Goal: Learn about a topic

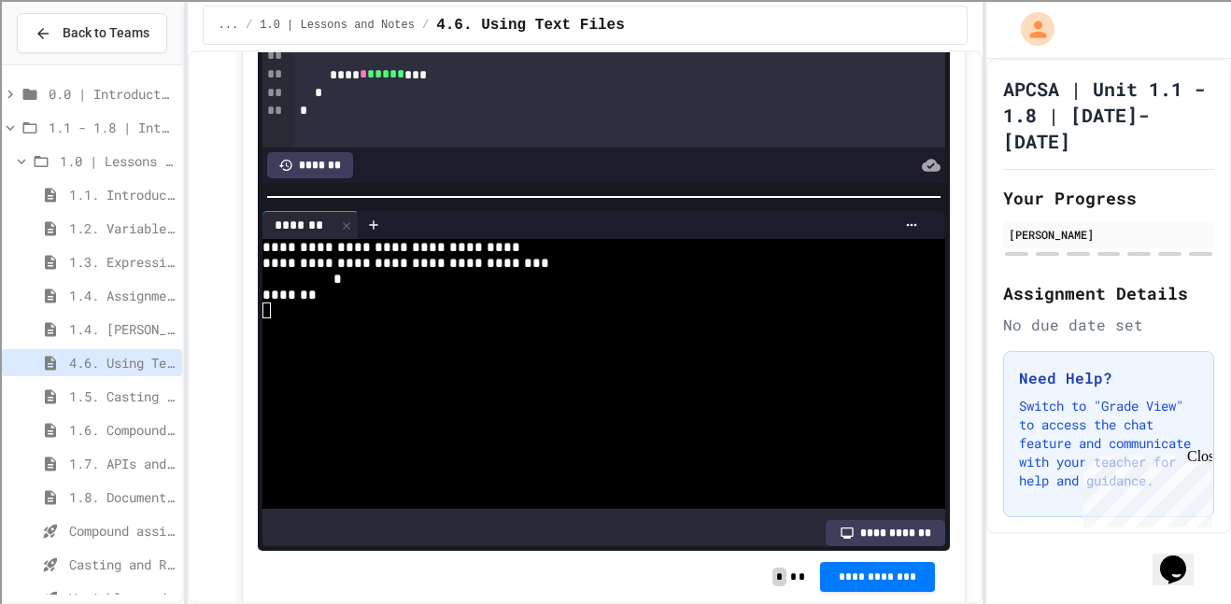
drag, startPoint x: 501, startPoint y: 136, endPoint x: 788, endPoint y: 138, distance: 286.8
click at [448, 10] on div "*" at bounding box center [620, 1] width 652 height 19
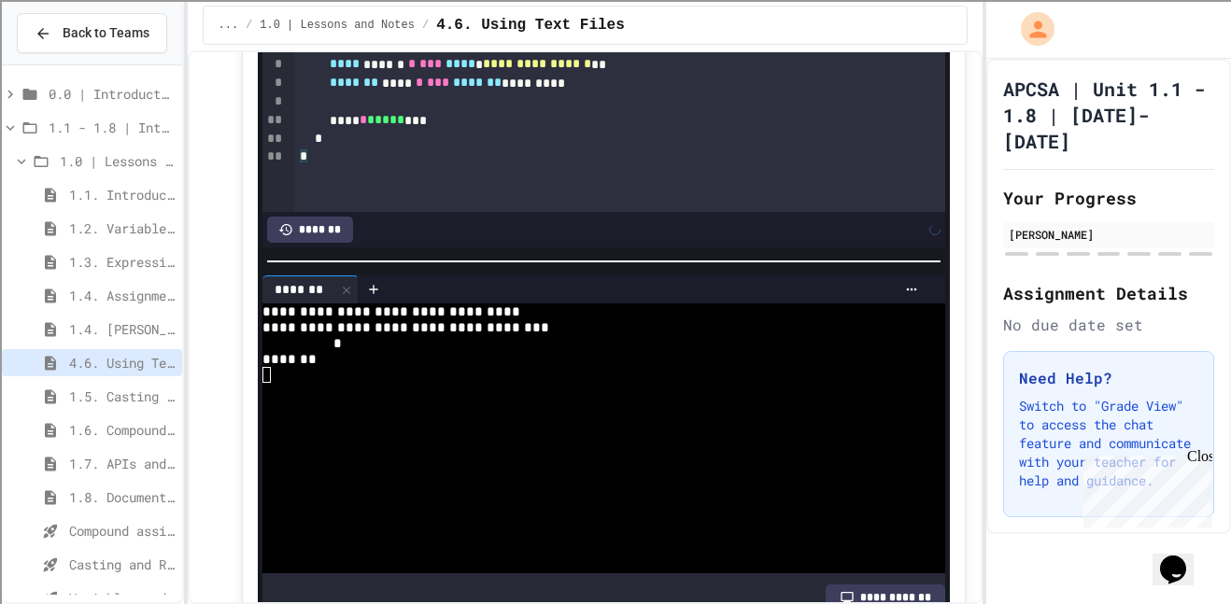
scroll to position [2013, 0]
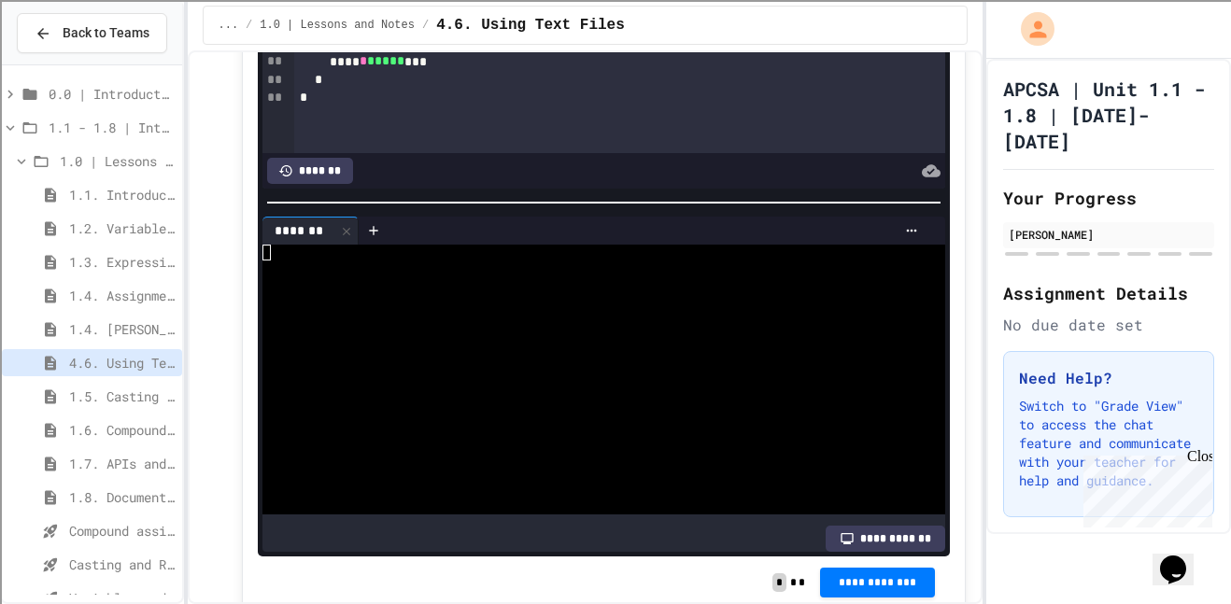
scroll to position [2077, 0]
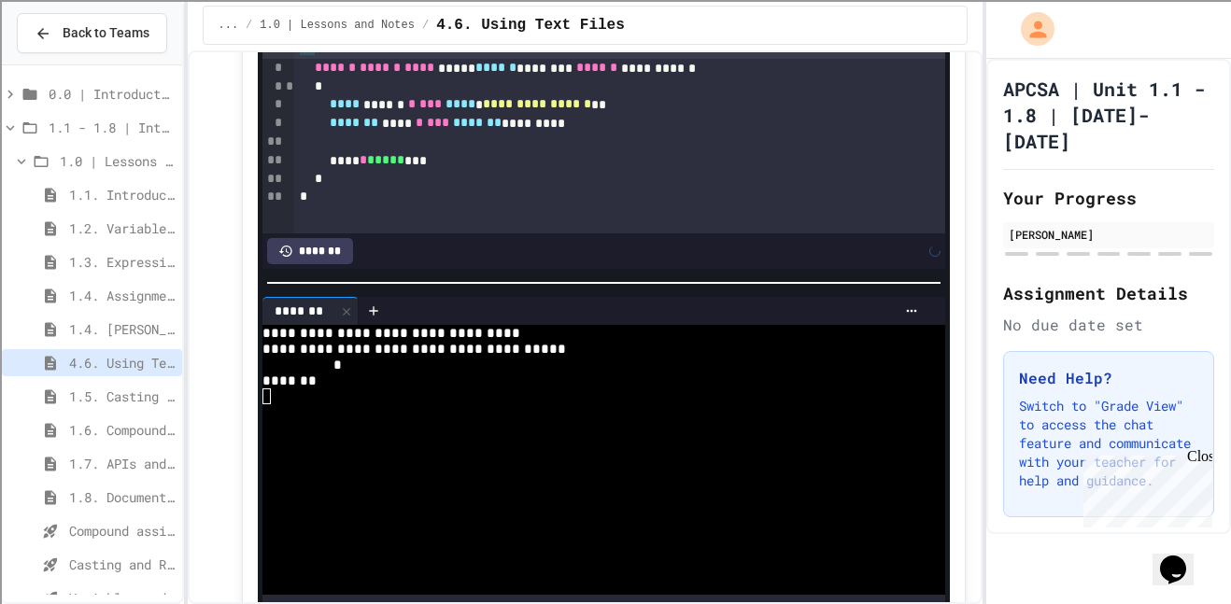
scroll to position [1982, 0]
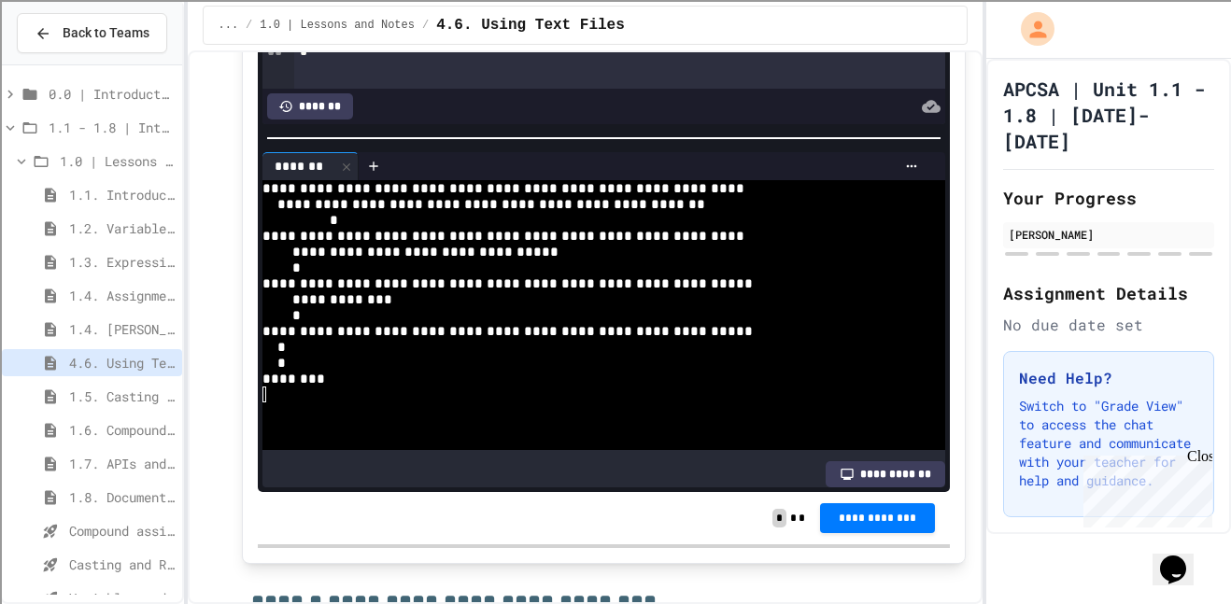
scroll to position [2138, 0]
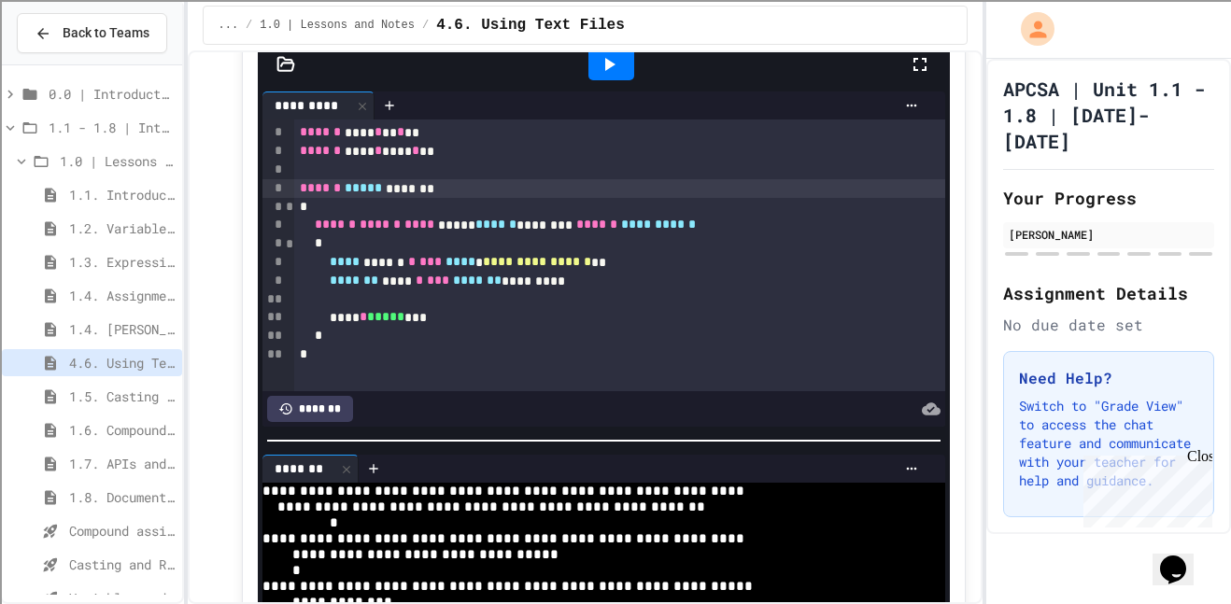
scroll to position [1856, 0]
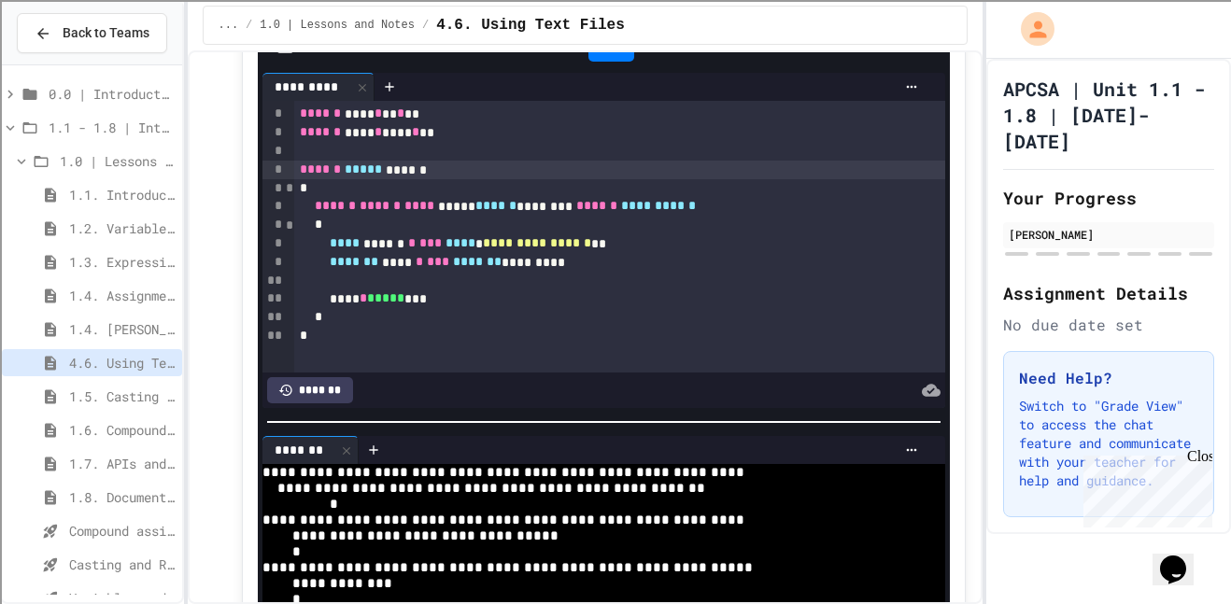
click at [614, 62] on div at bounding box center [612, 46] width 46 height 32
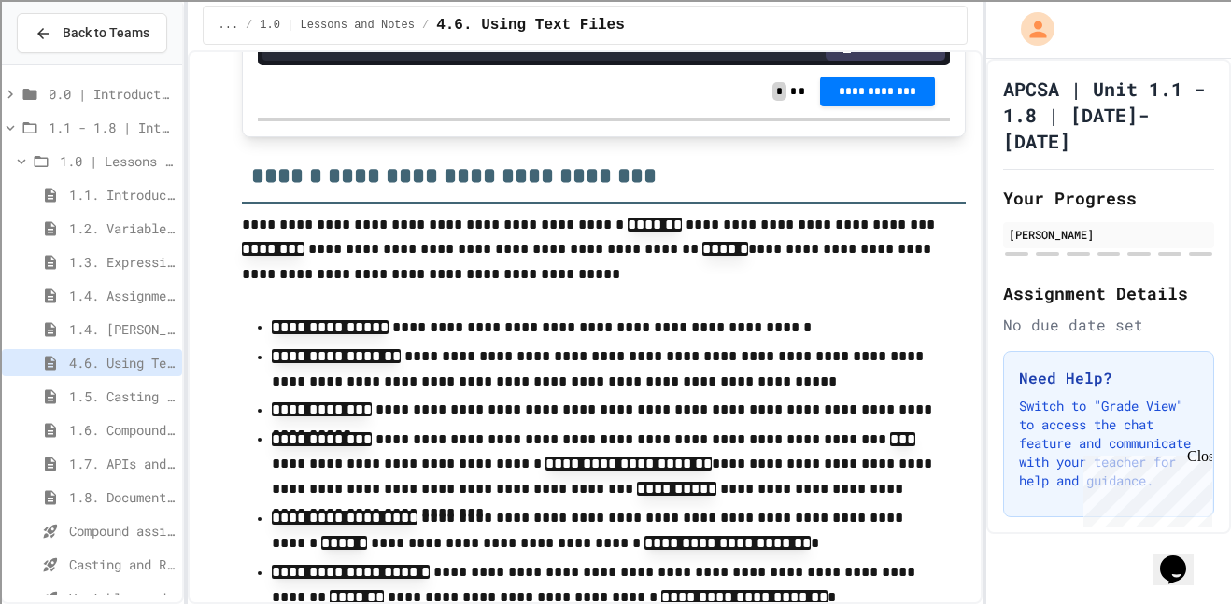
scroll to position [2490, 0]
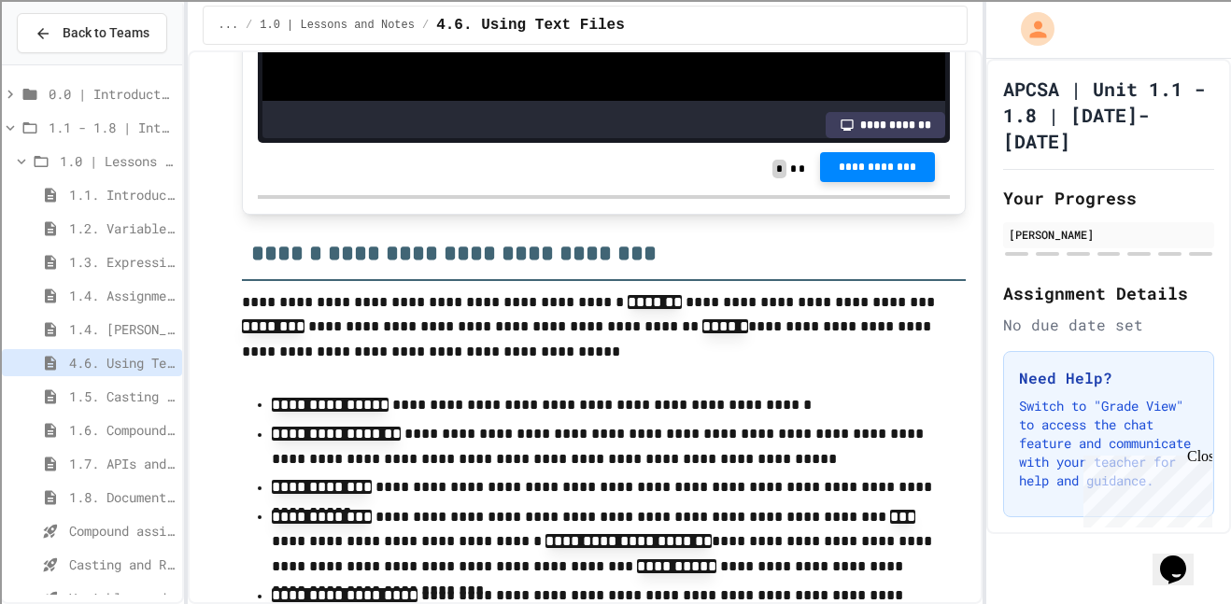
click at [846, 175] on span "**********" at bounding box center [877, 167] width 85 height 15
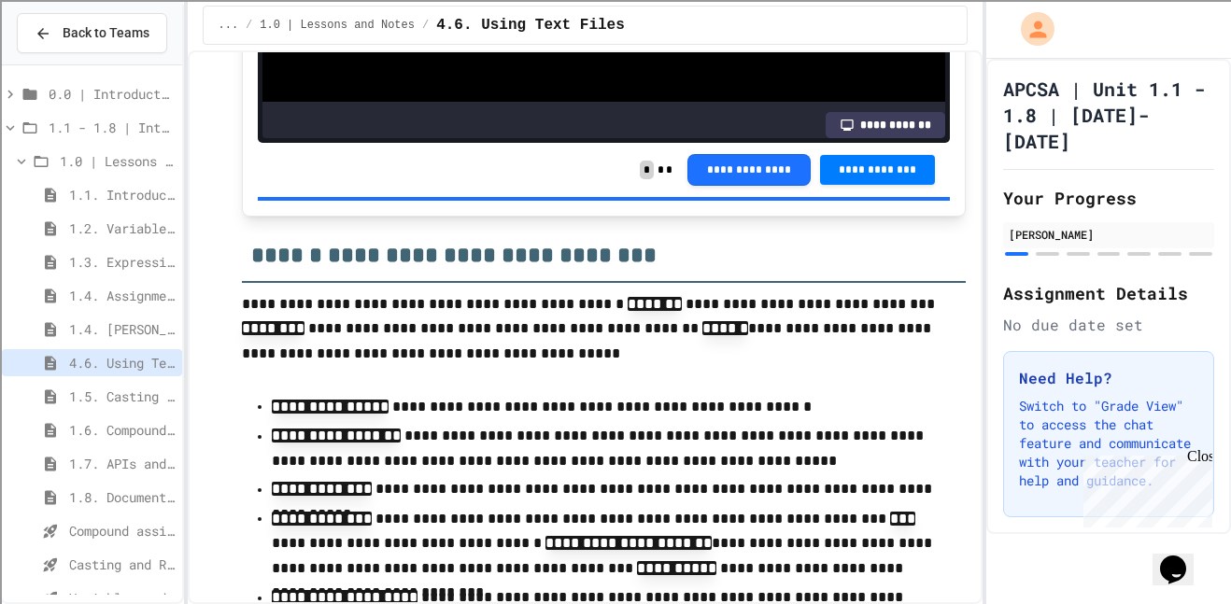
scroll to position [2489, 0]
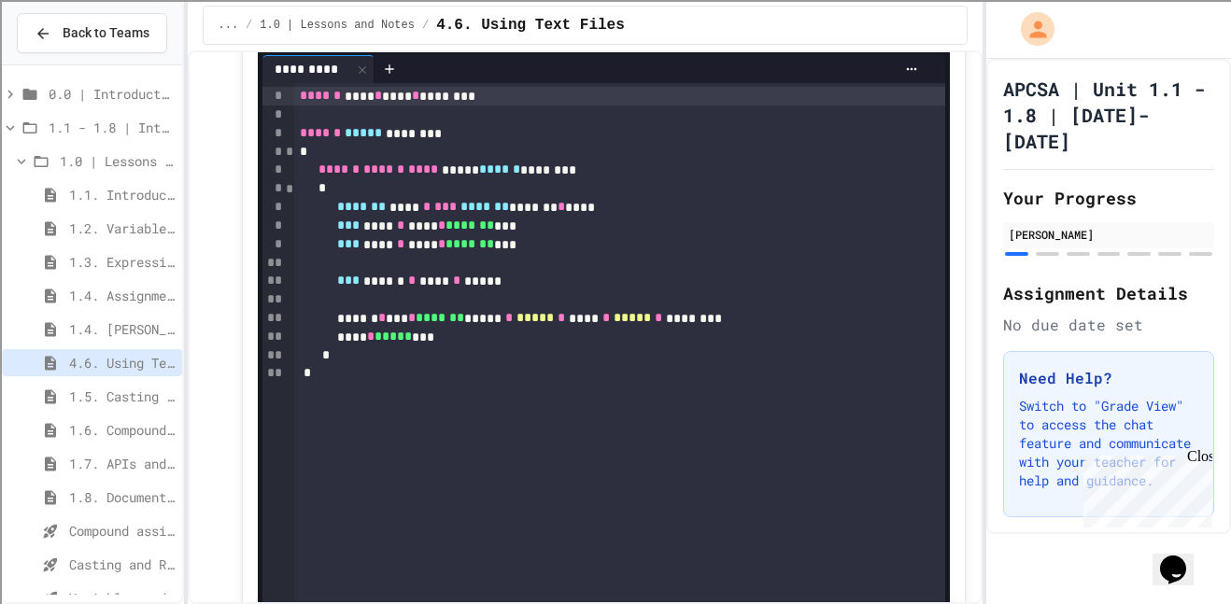
scroll to position [3502, 0]
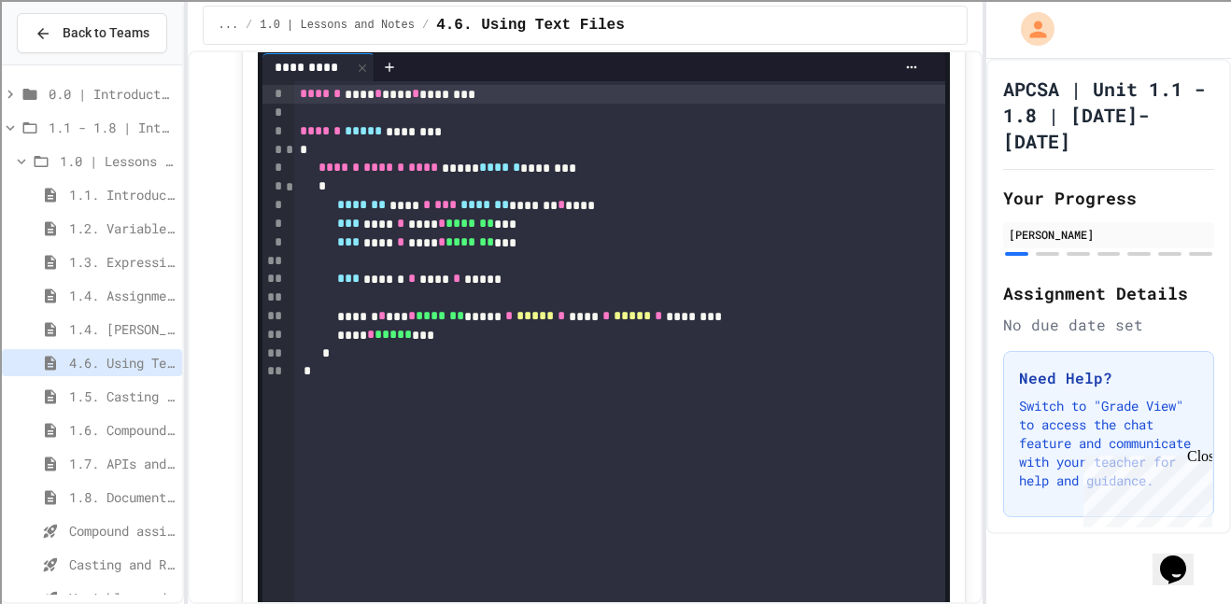
click at [593, 42] on div at bounding box center [612, 26] width 46 height 32
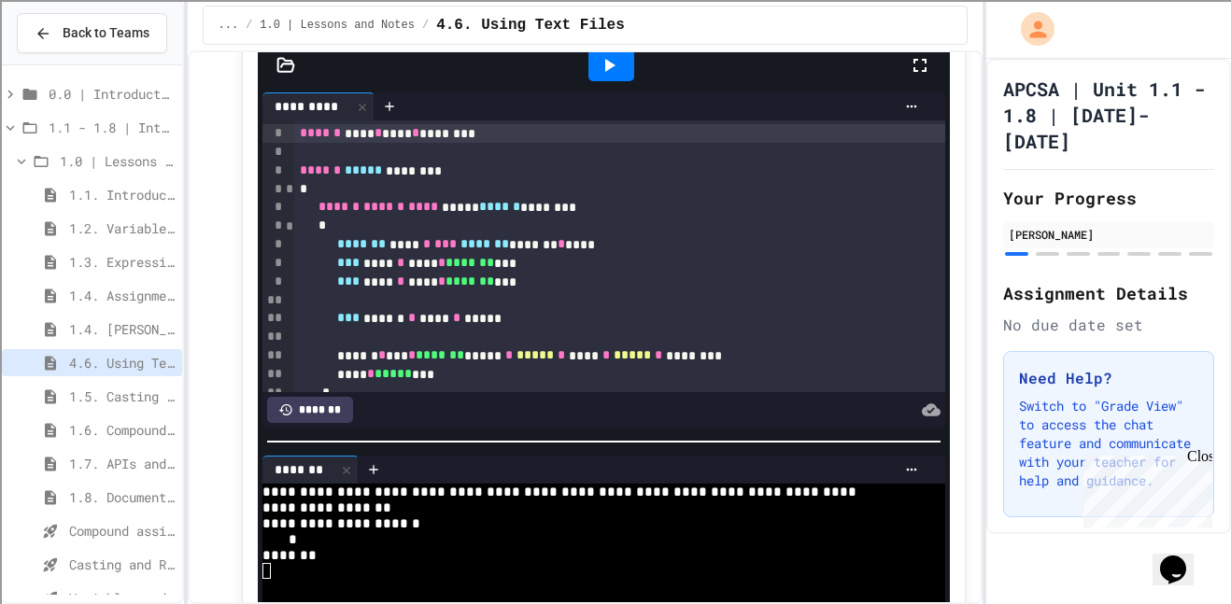
scroll to position [3461, 0]
click at [391, 112] on icon at bounding box center [389, 108] width 8 height 8
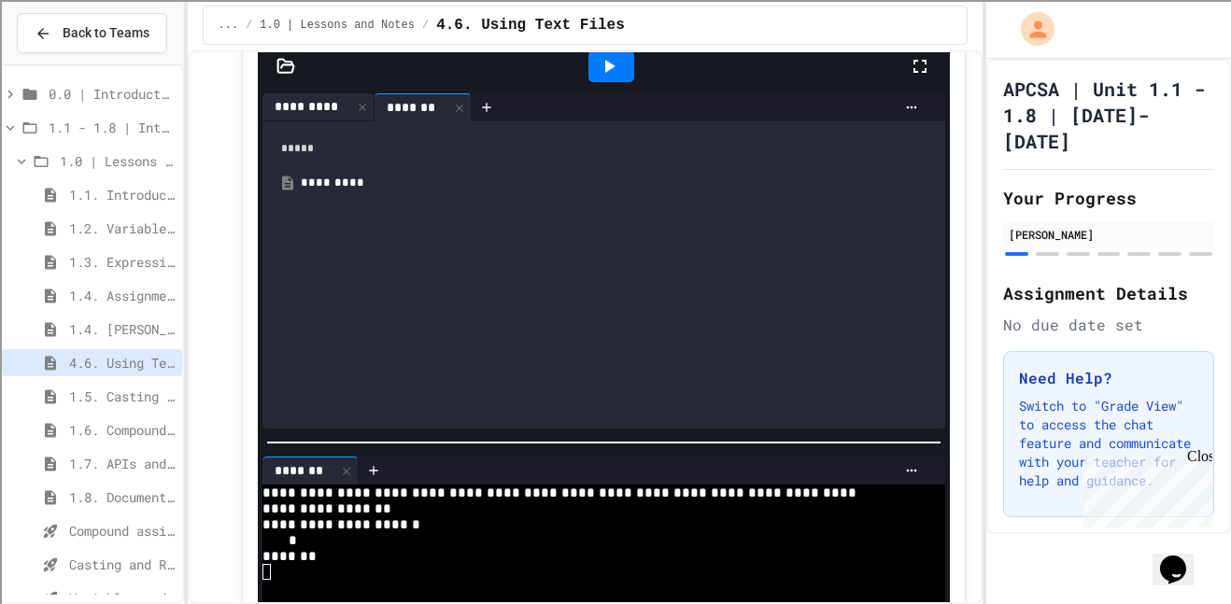
click at [321, 121] on div "*********" at bounding box center [319, 107] width 113 height 28
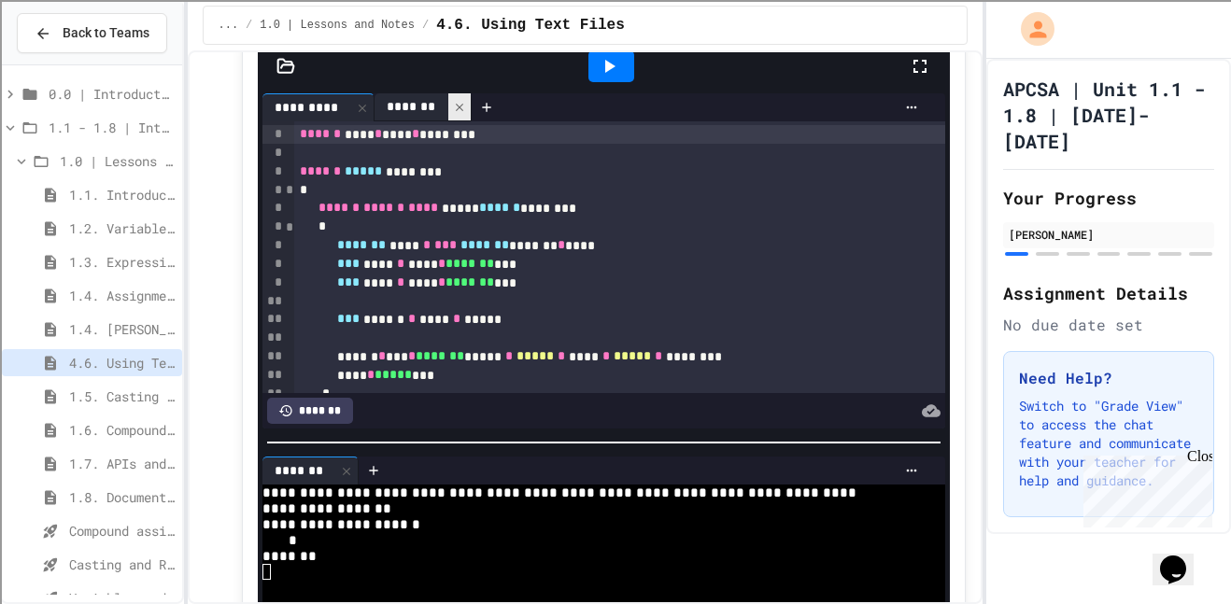
click at [460, 121] on div at bounding box center [459, 106] width 22 height 27
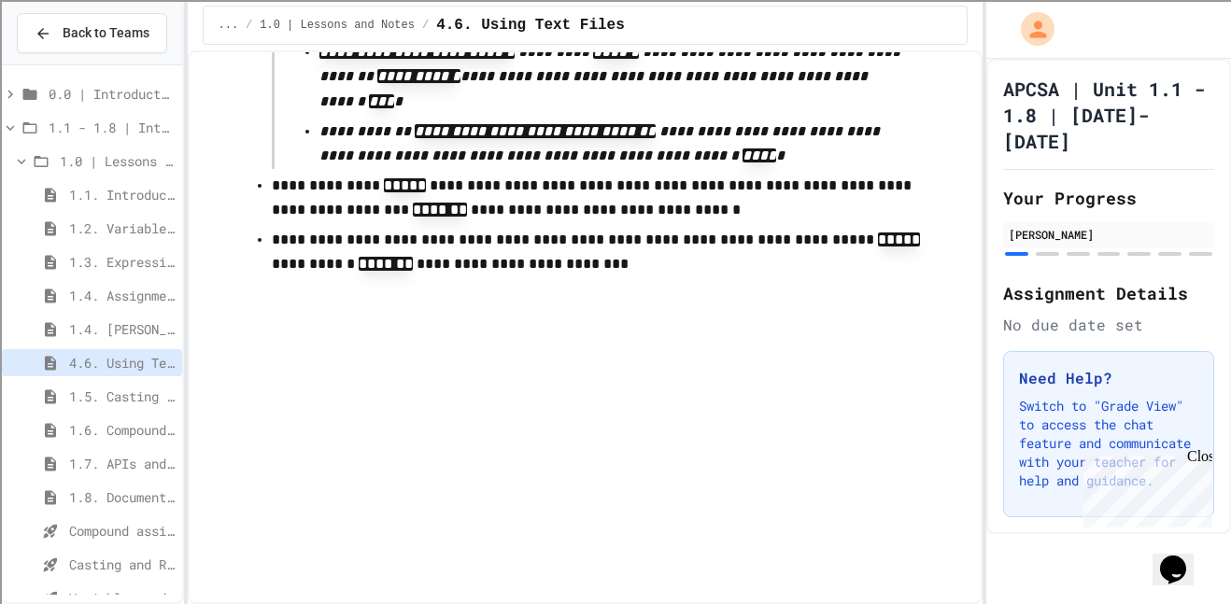
scroll to position [14366, 0]
click at [136, 400] on span "1.5. Casting and Ranges of Values" at bounding box center [122, 397] width 106 height 20
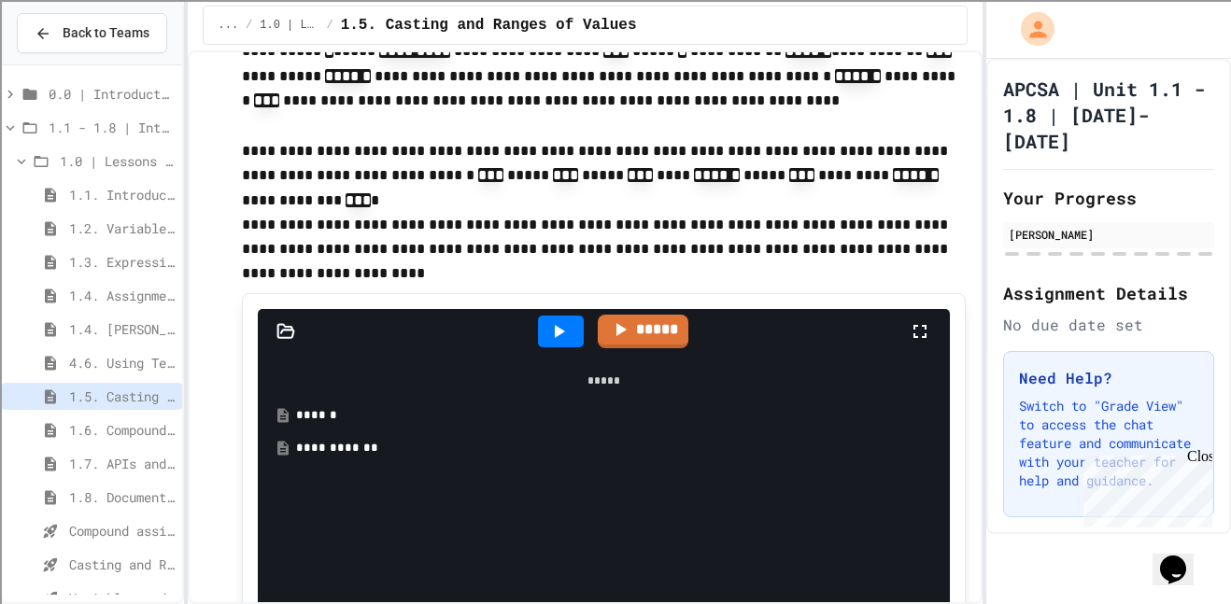
scroll to position [736, 0]
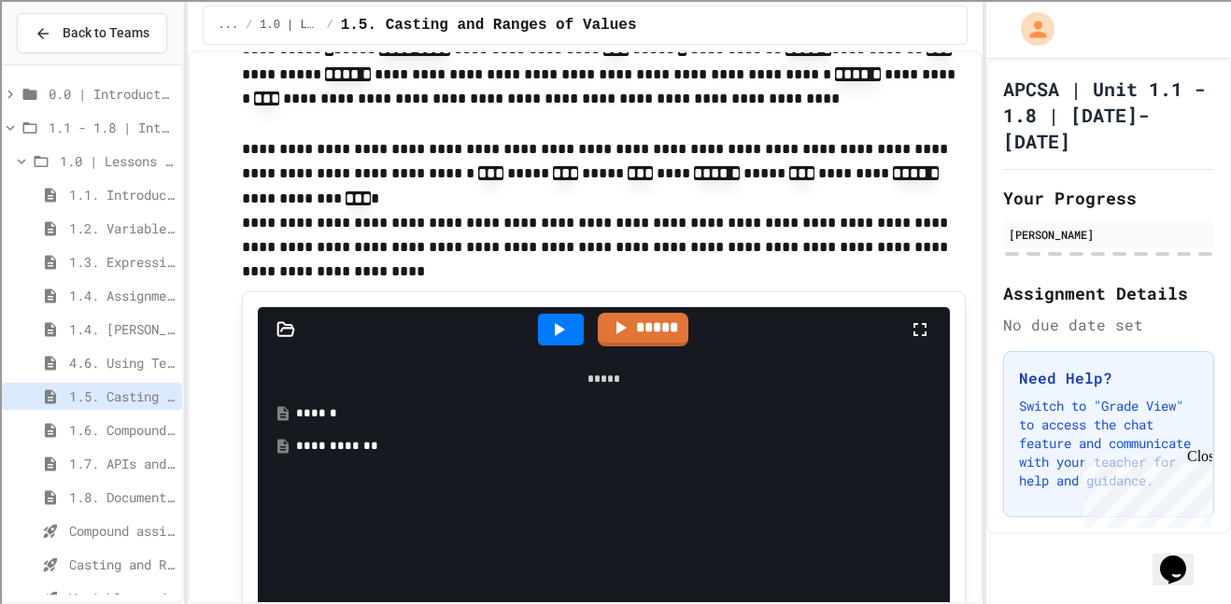
click at [385, 437] on div "**********" at bounding box center [618, 446] width 644 height 19
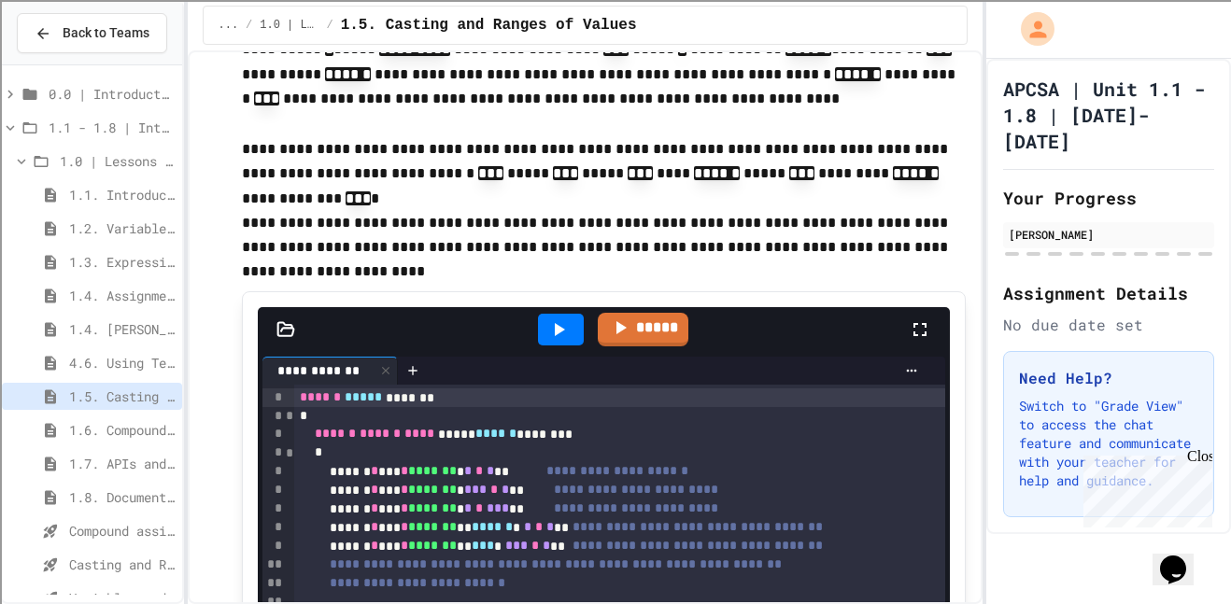
click at [553, 319] on icon at bounding box center [558, 330] width 22 height 22
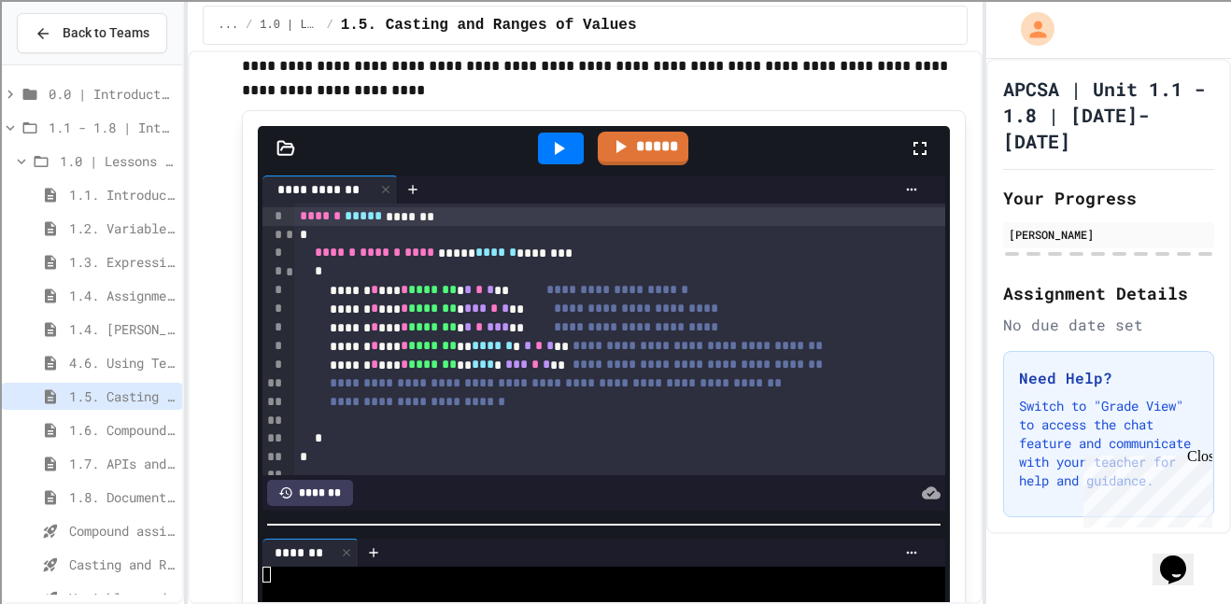
scroll to position [910, 0]
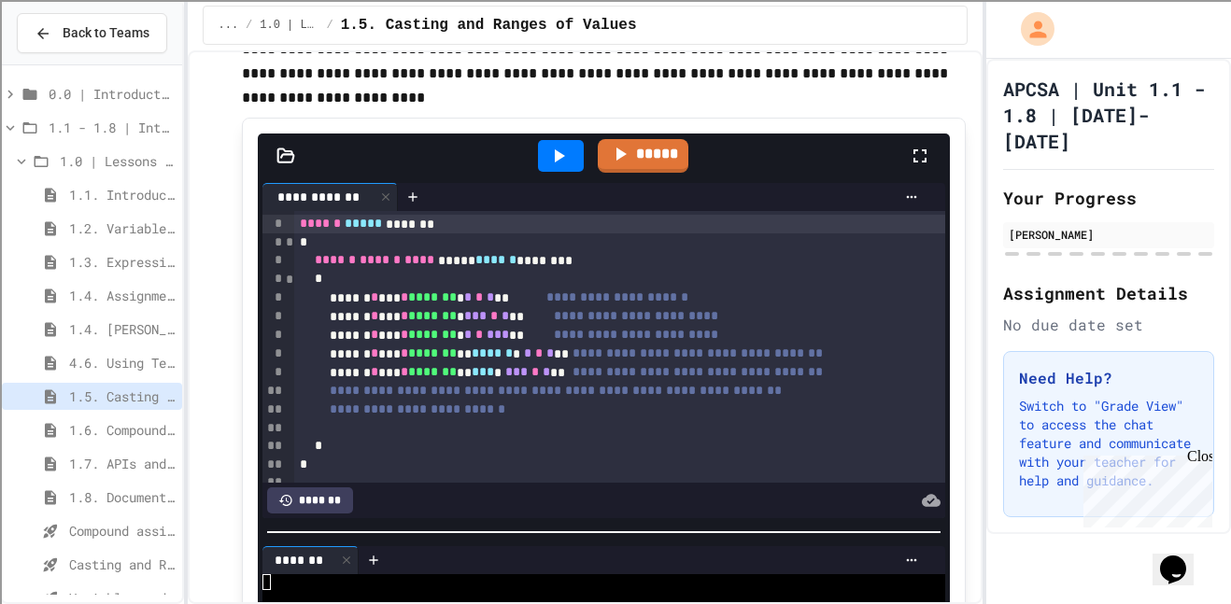
click at [551, 145] on icon at bounding box center [558, 156] width 22 height 22
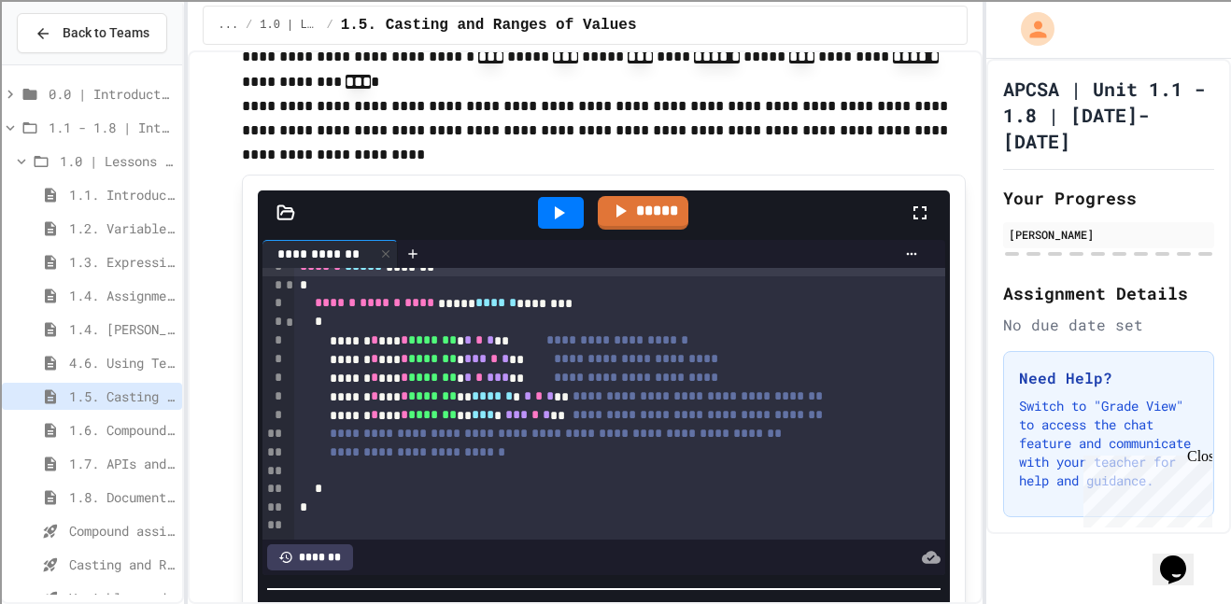
scroll to position [852, 0]
click at [609, 407] on div "**********" at bounding box center [620, 416] width 652 height 19
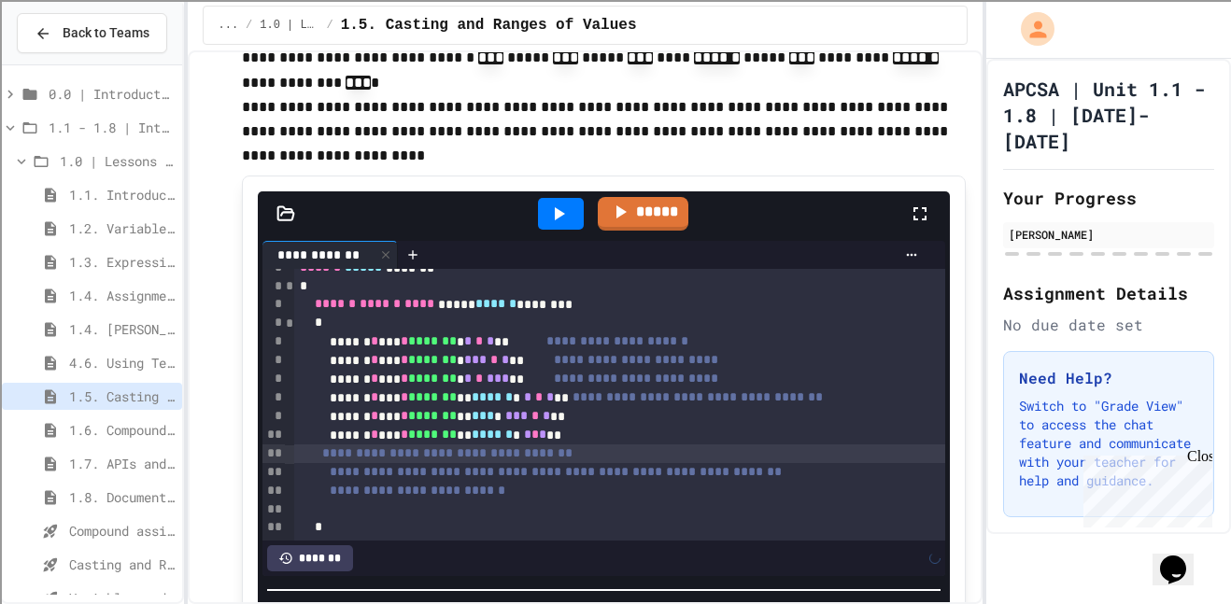
scroll to position [51, 0]
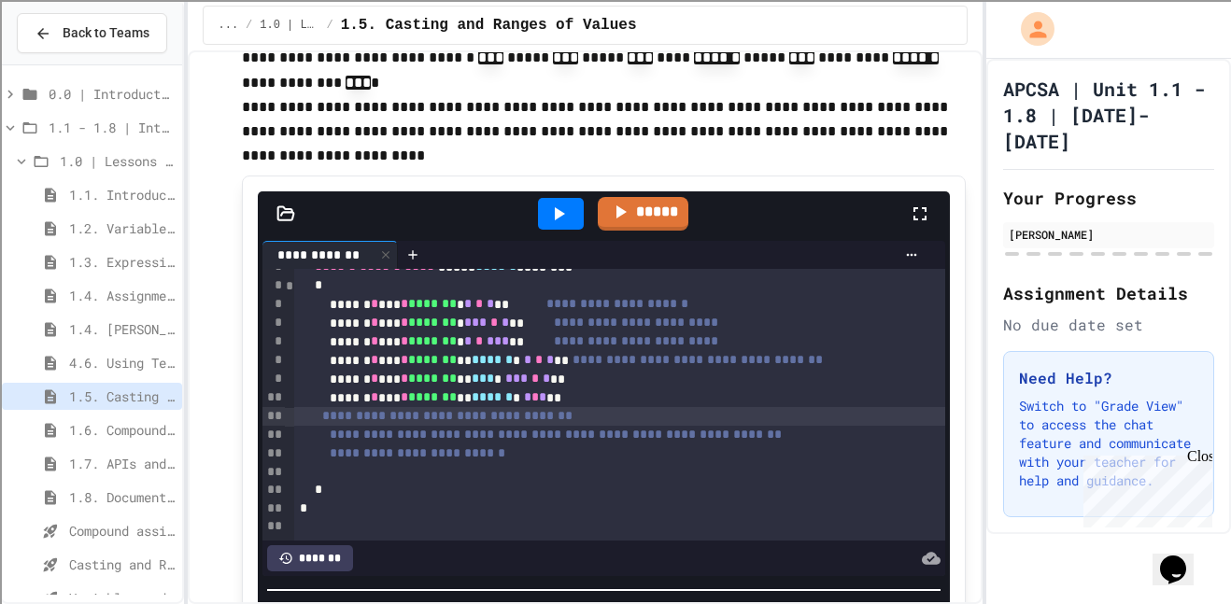
click at [547, 203] on icon at bounding box center [558, 214] width 22 height 22
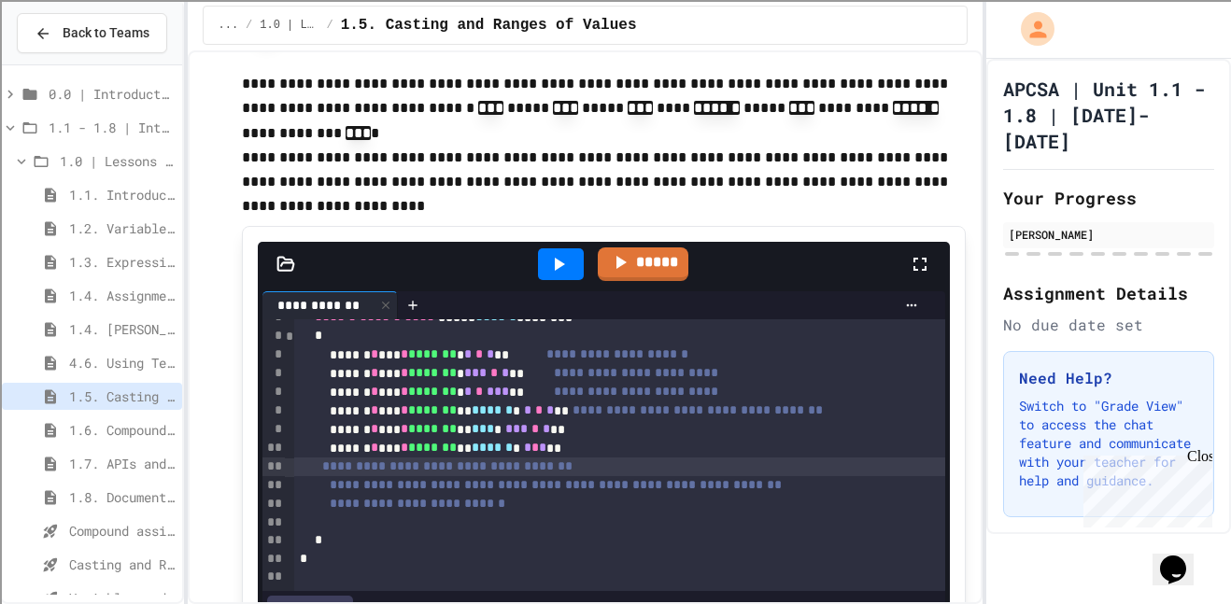
scroll to position [788, 0]
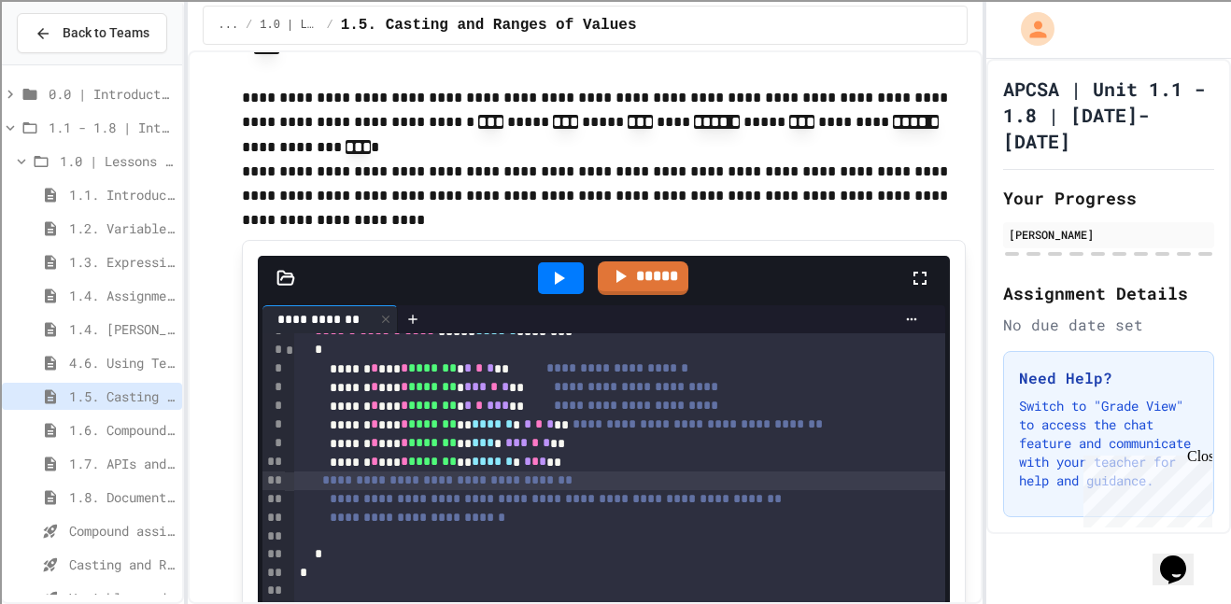
click at [549, 253] on div at bounding box center [561, 278] width 64 height 50
click at [550, 267] on icon at bounding box center [558, 278] width 22 height 22
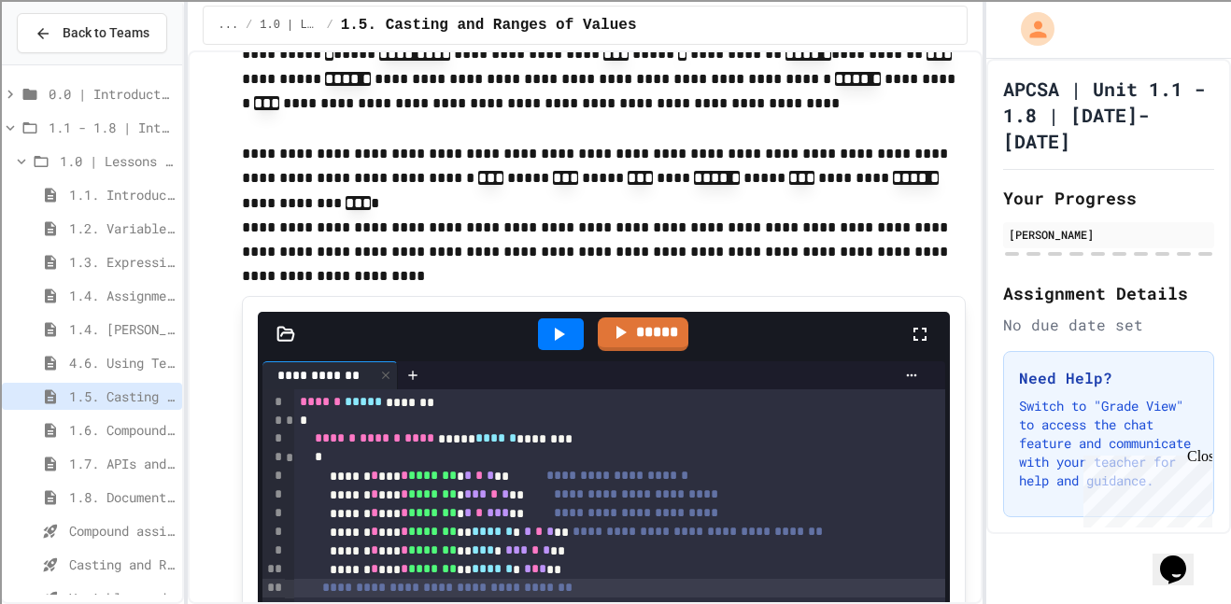
scroll to position [732, 0]
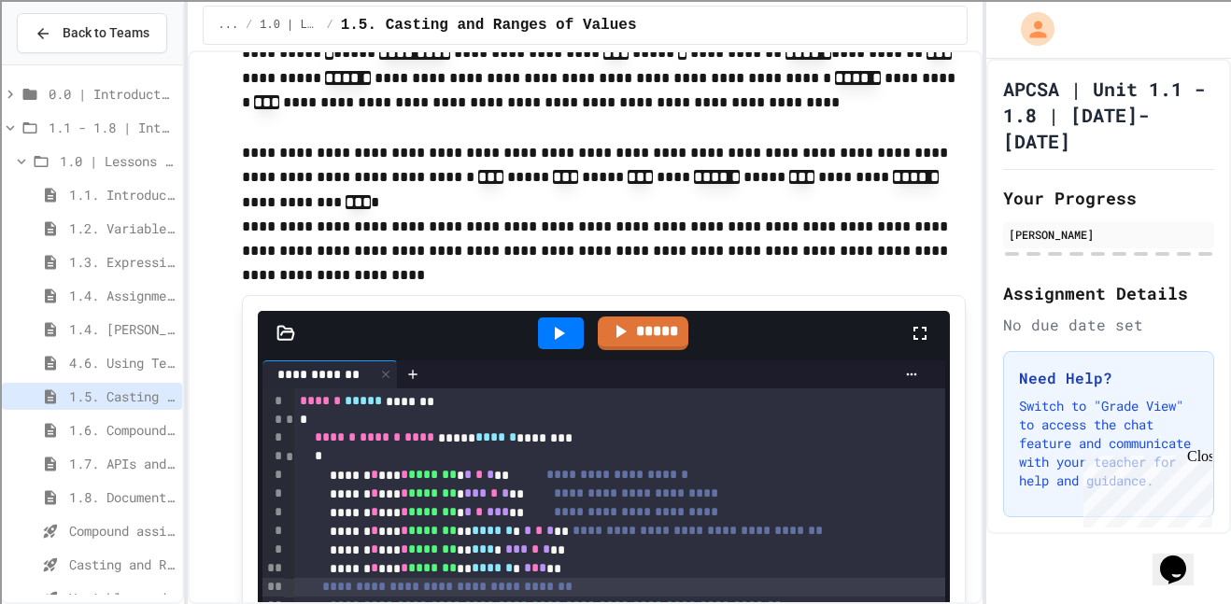
click at [551, 322] on icon at bounding box center [558, 333] width 22 height 22
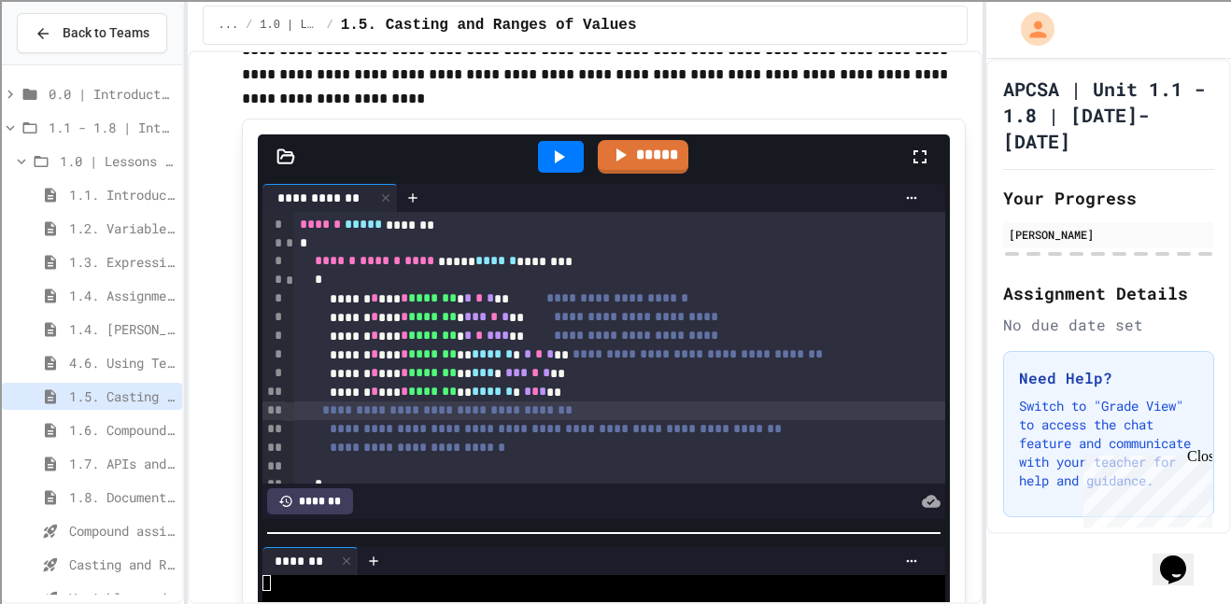
scroll to position [917, 0]
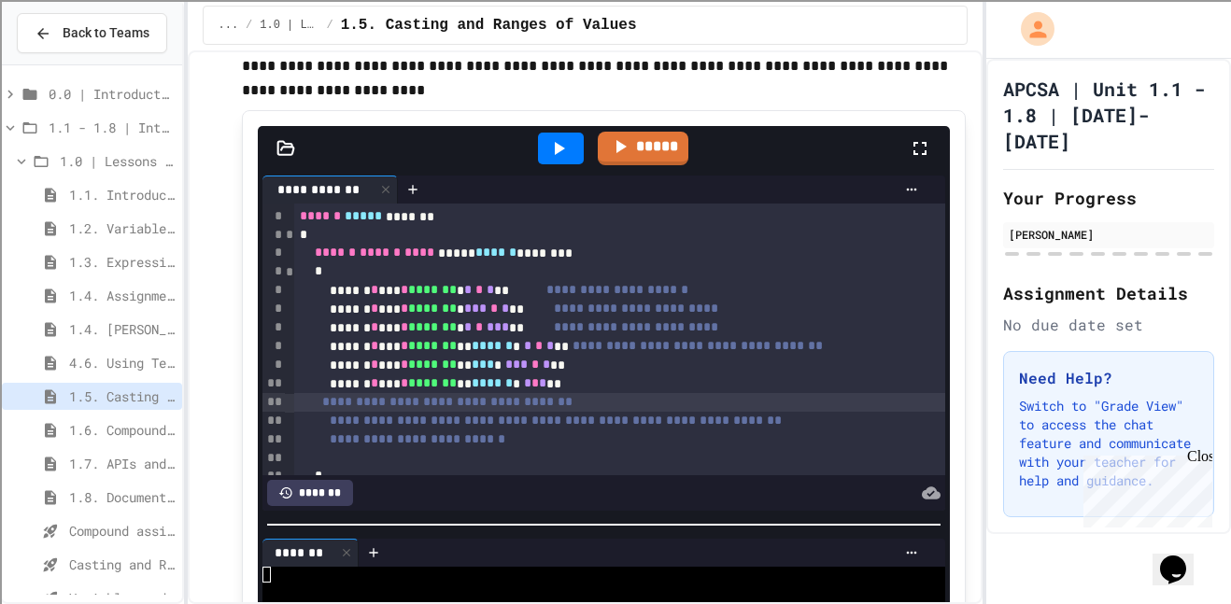
click at [288, 139] on icon at bounding box center [286, 148] width 19 height 19
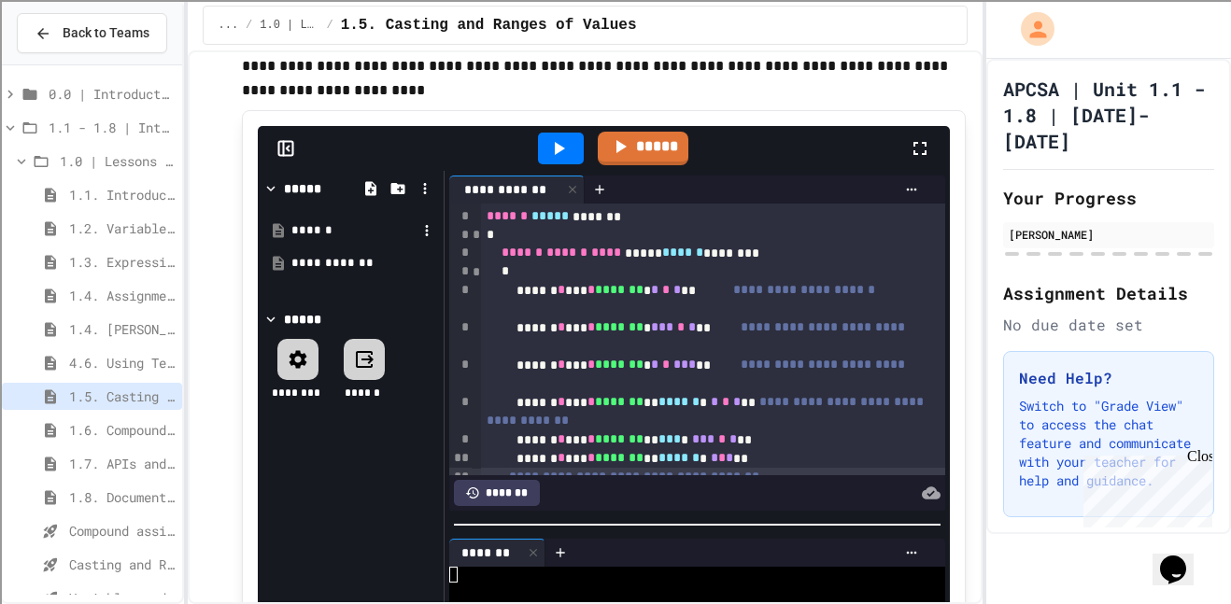
click at [296, 221] on div "******" at bounding box center [353, 230] width 125 height 19
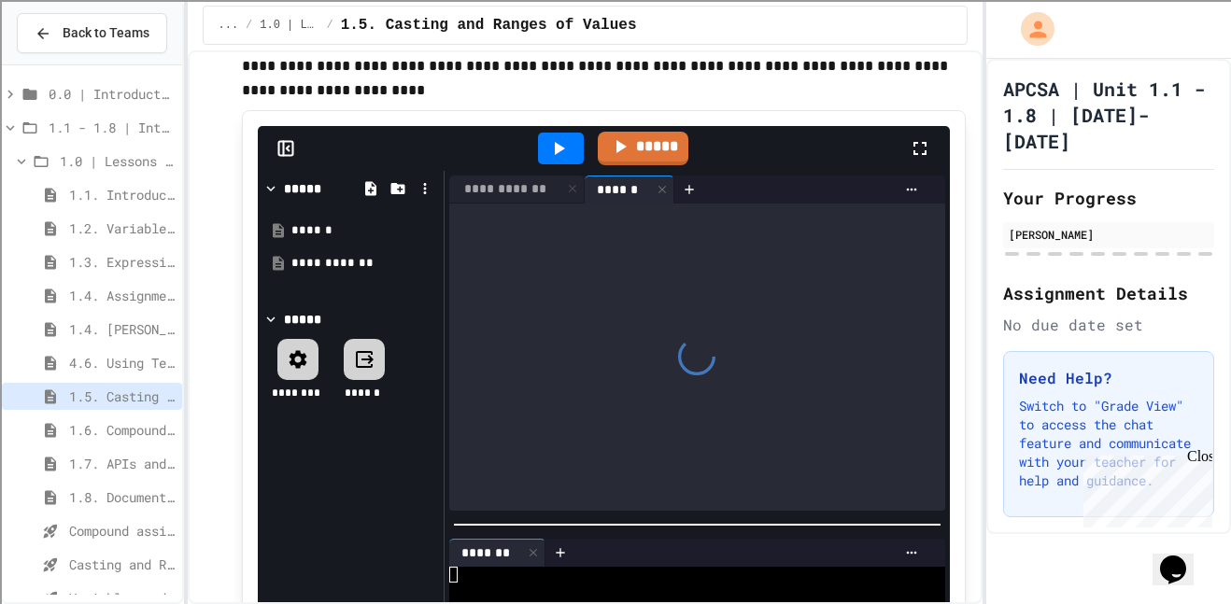
click at [358, 348] on icon at bounding box center [364, 359] width 22 height 22
click at [503, 179] on div "**********" at bounding box center [505, 189] width 113 height 20
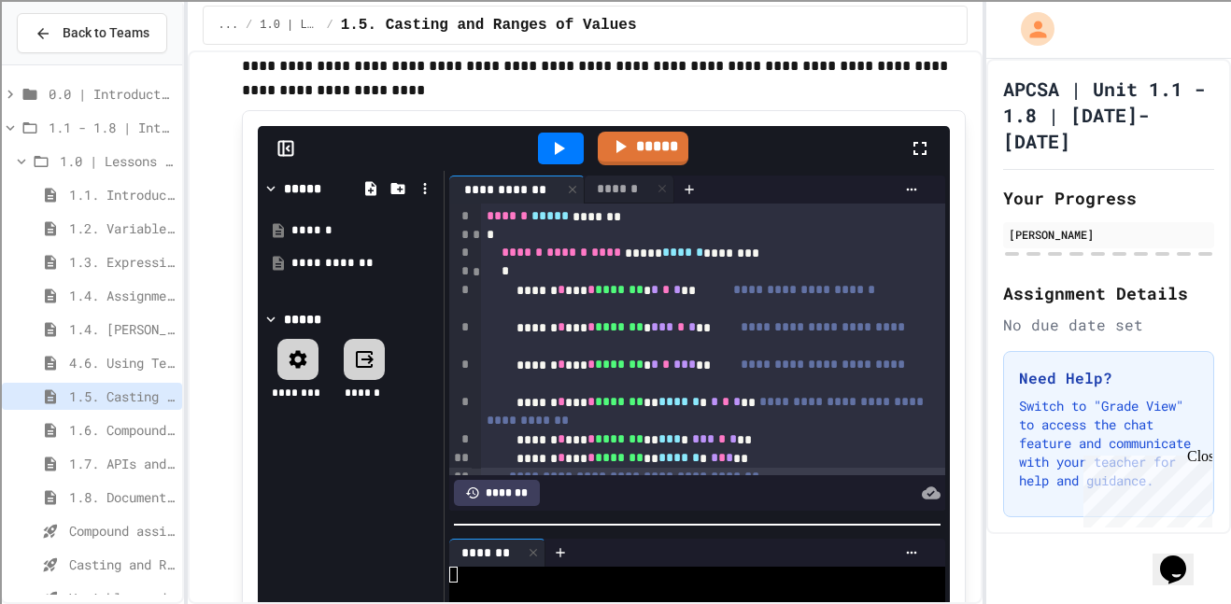
click at [359, 350] on div at bounding box center [364, 359] width 41 height 41
click at [368, 351] on icon at bounding box center [364, 359] width 17 height 17
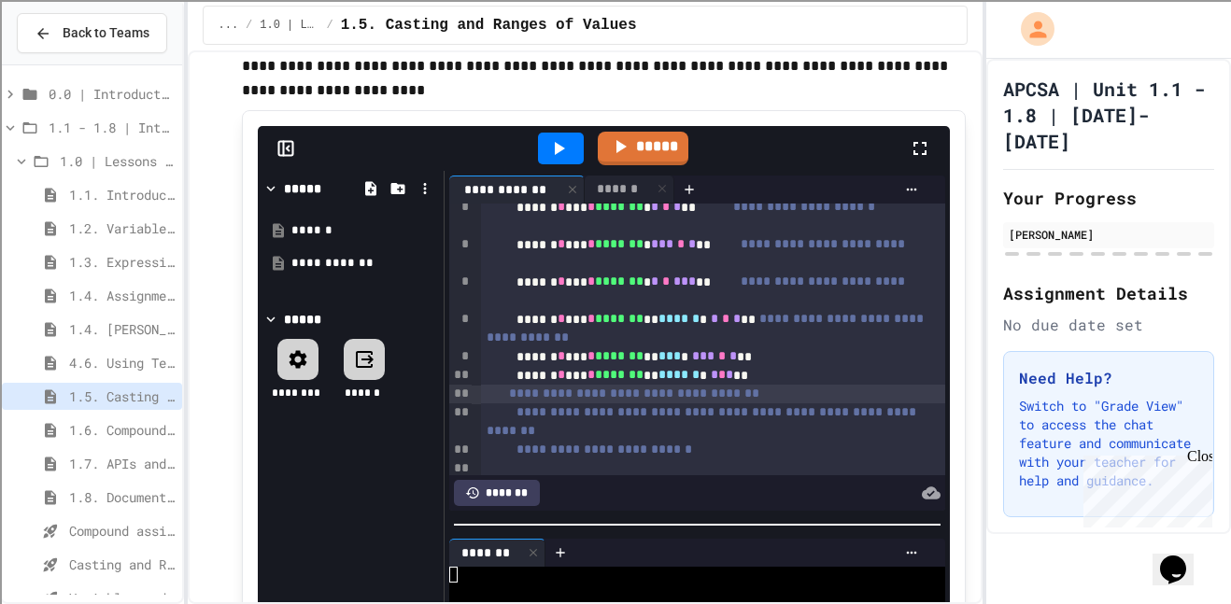
scroll to position [82, 0]
click at [361, 348] on icon at bounding box center [364, 359] width 22 height 22
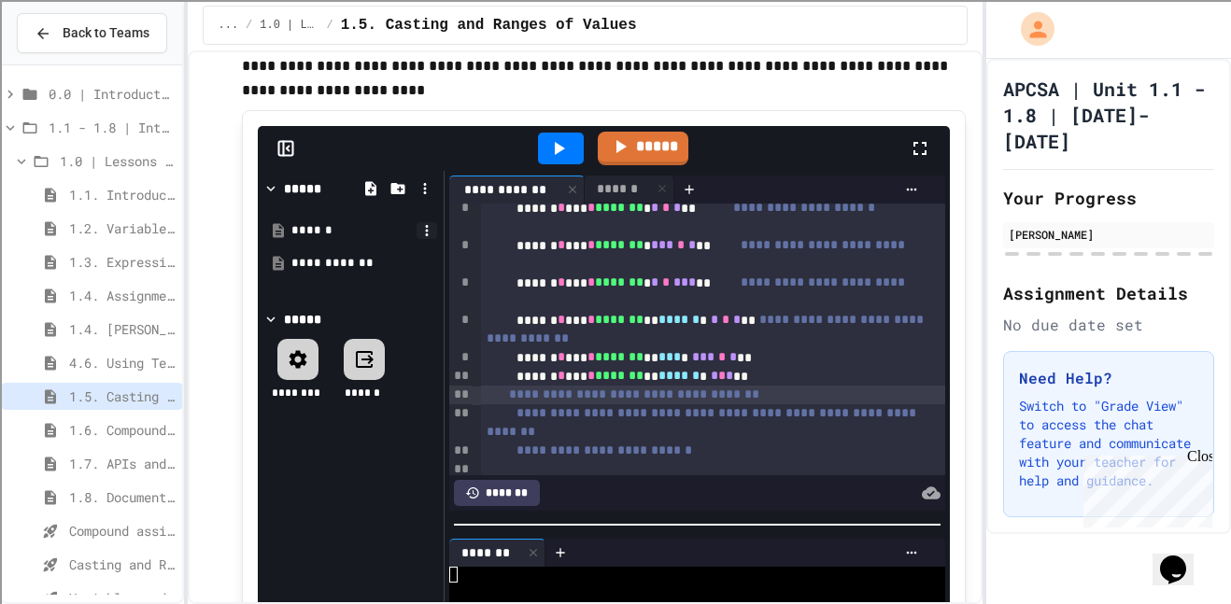
click at [429, 222] on icon at bounding box center [427, 230] width 17 height 17
click at [429, 202] on div at bounding box center [615, 302] width 1231 height 604
click at [430, 180] on icon at bounding box center [425, 188] width 17 height 17
click at [430, 162] on div at bounding box center [615, 302] width 1231 height 604
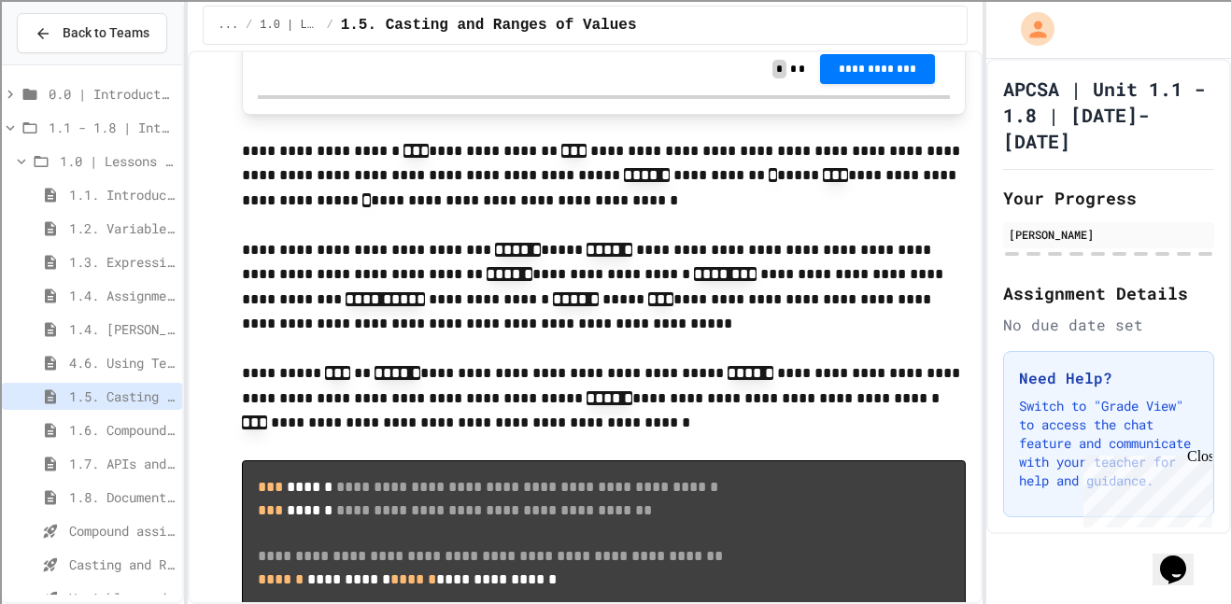
scroll to position [1755, 0]
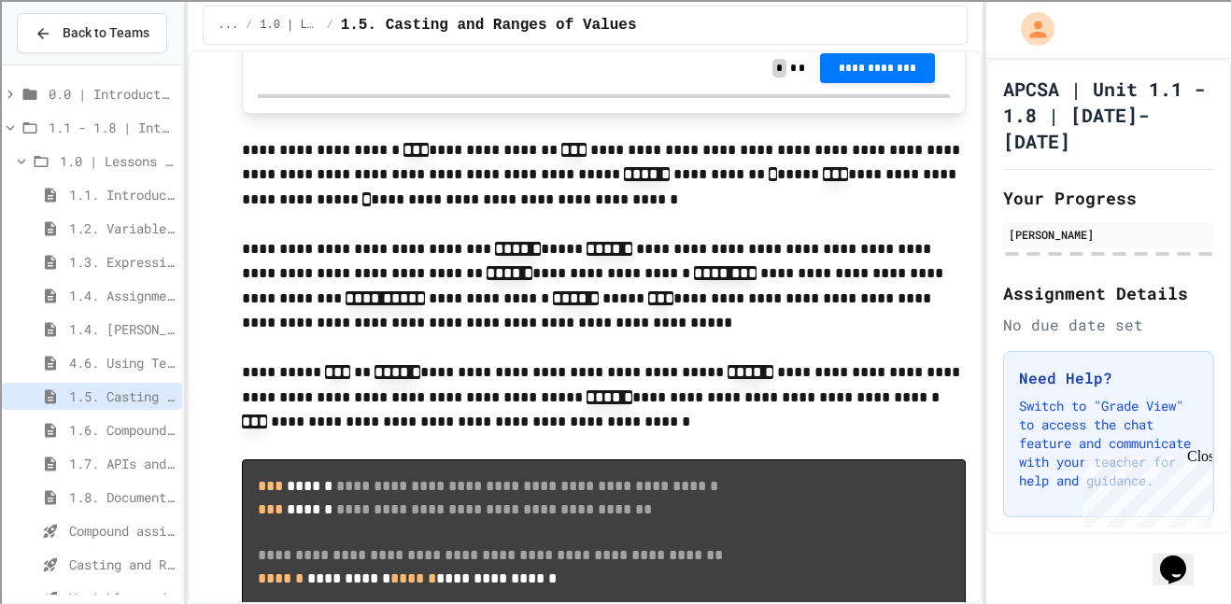
click at [607, 213] on p at bounding box center [604, 225] width 725 height 24
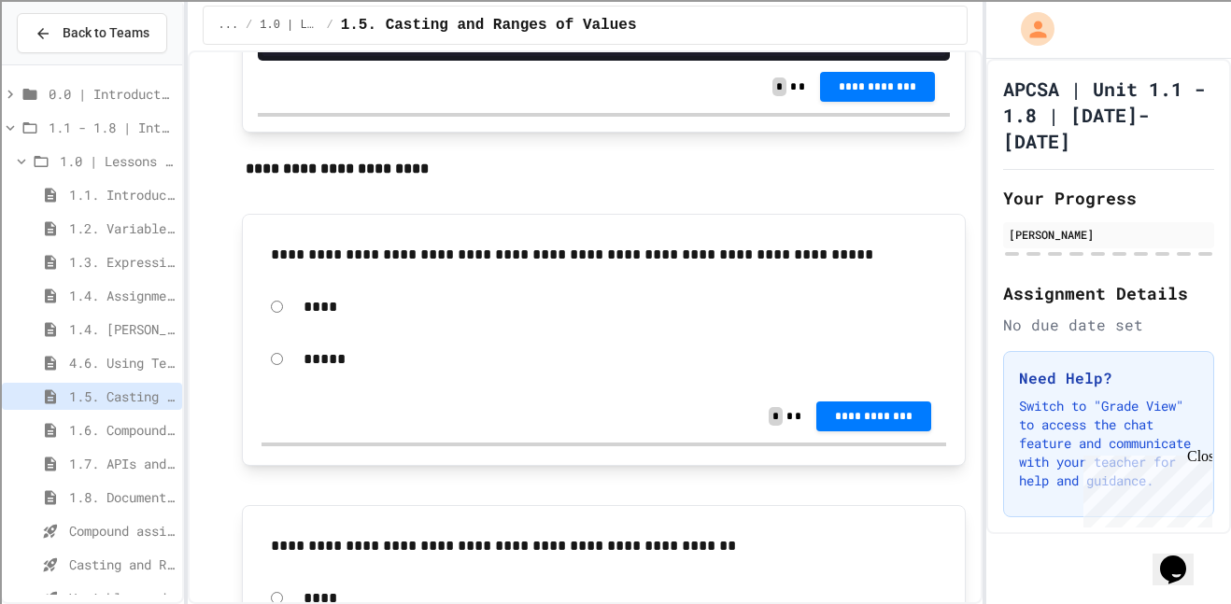
scroll to position [6506, 0]
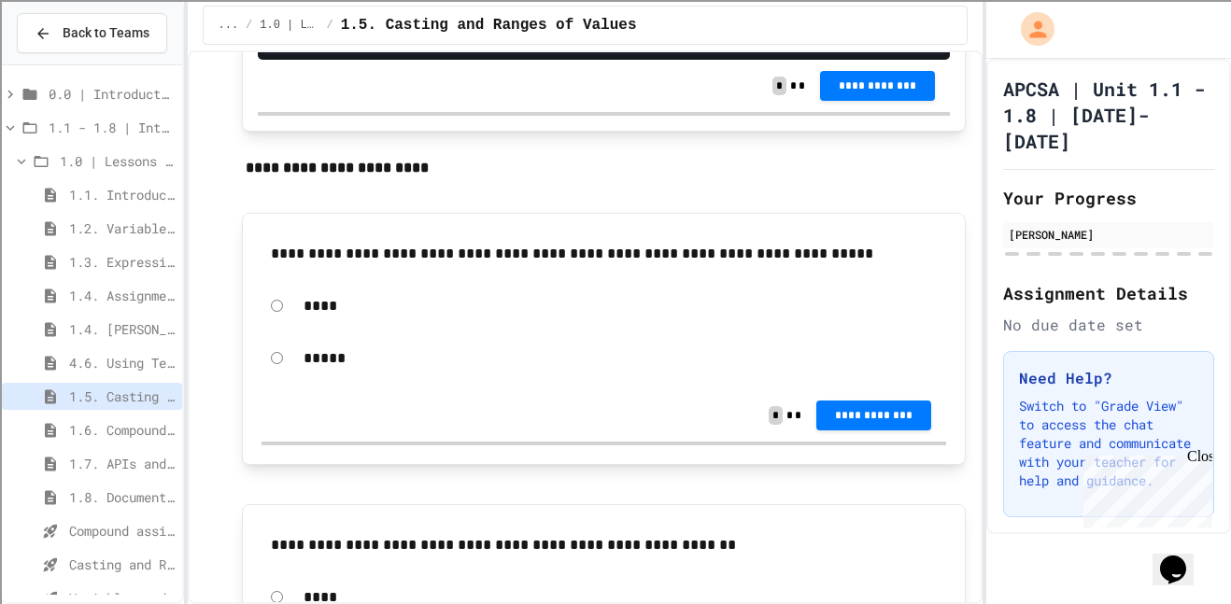
click at [311, 347] on p "*****" at bounding box center [621, 359] width 634 height 24
click at [276, 359] on div "*****" at bounding box center [605, 358] width 686 height 43
click at [861, 409] on button "**********" at bounding box center [874, 416] width 115 height 30
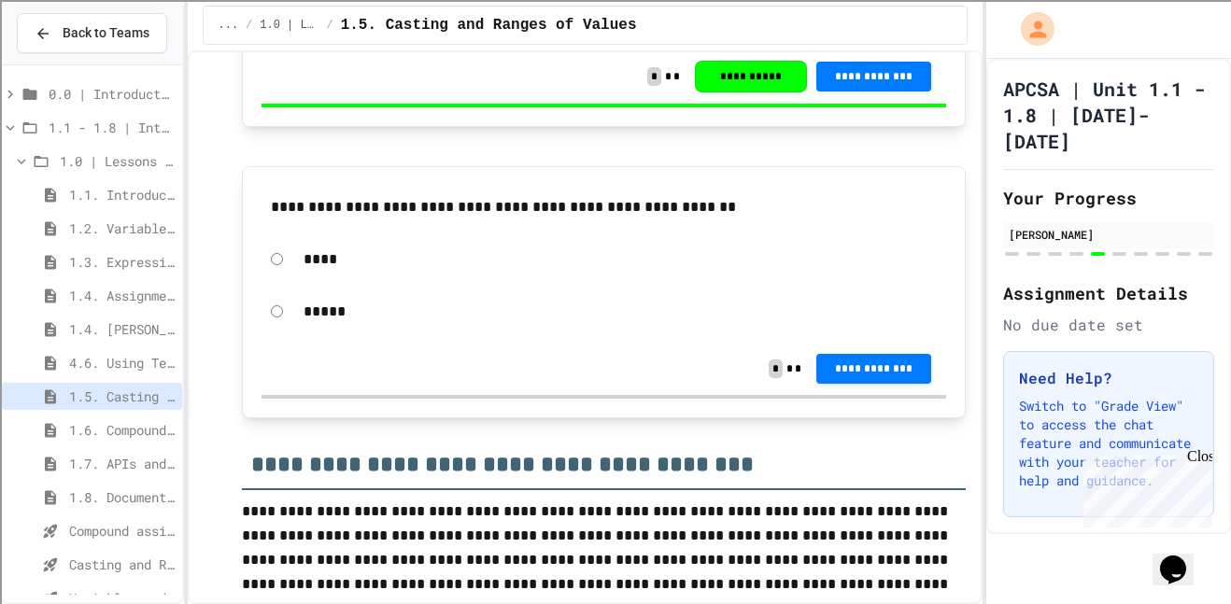
scroll to position [6853, 0]
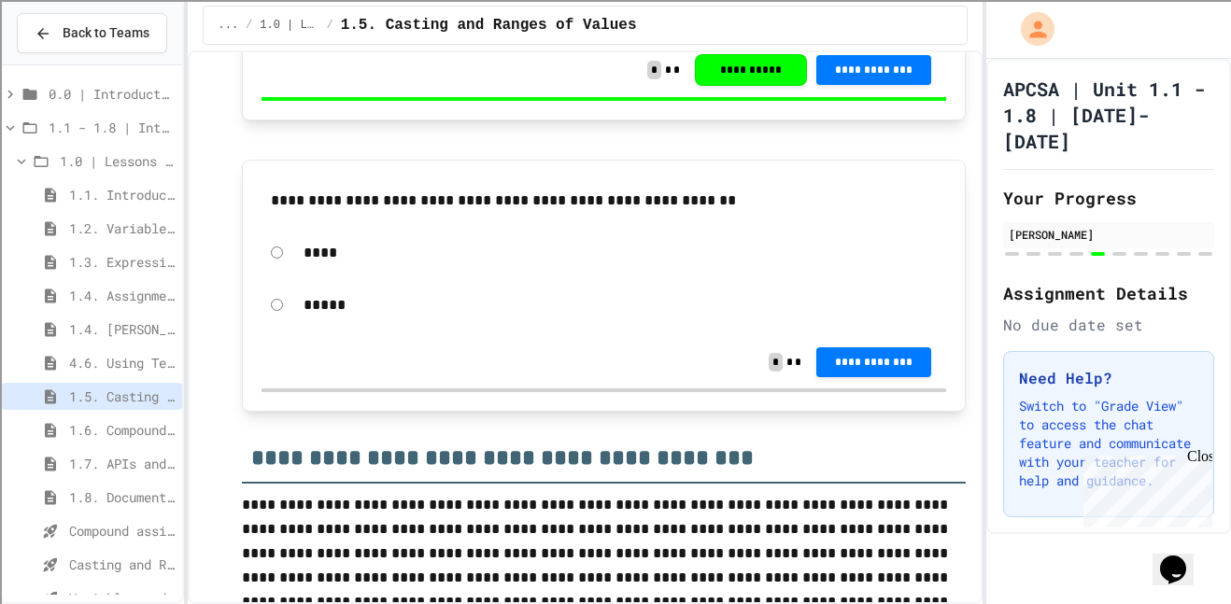
click at [846, 355] on span "**********" at bounding box center [873, 362] width 85 height 15
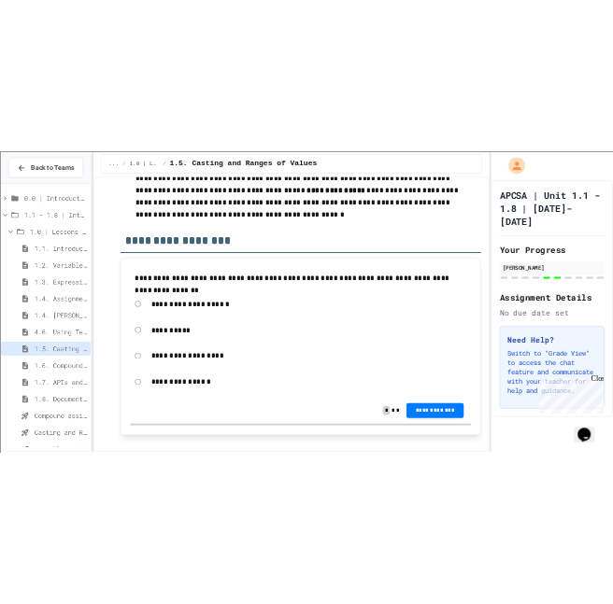
scroll to position [11602, 0]
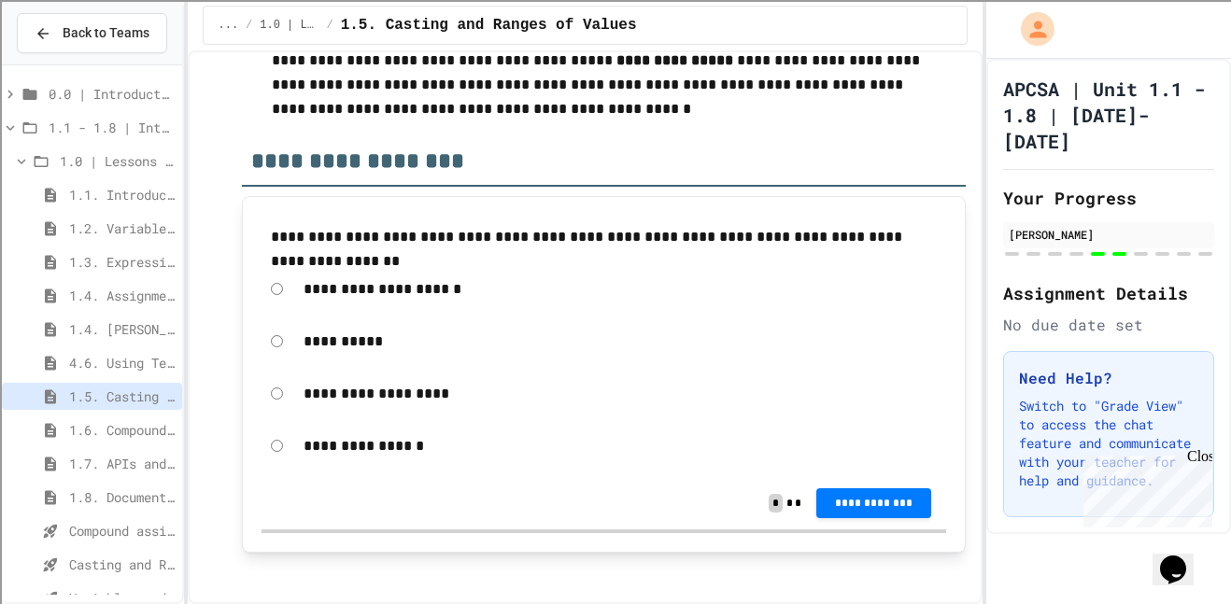
click at [861, 496] on span "**********" at bounding box center [873, 503] width 85 height 15
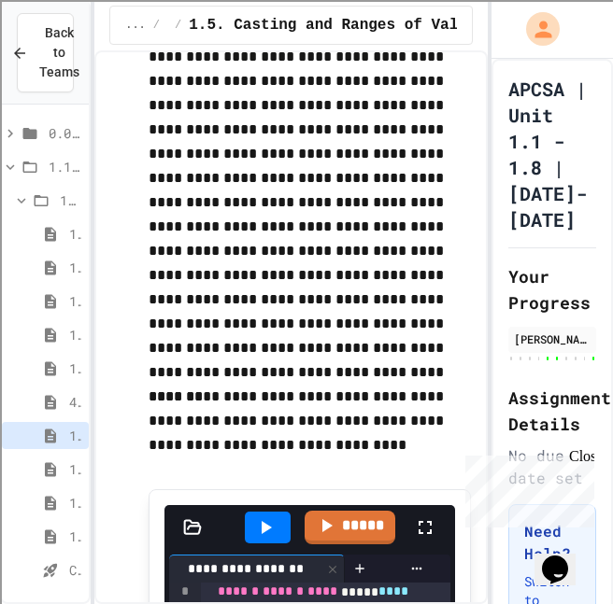
scroll to position [9703, 0]
